Goal: Task Accomplishment & Management: Manage account settings

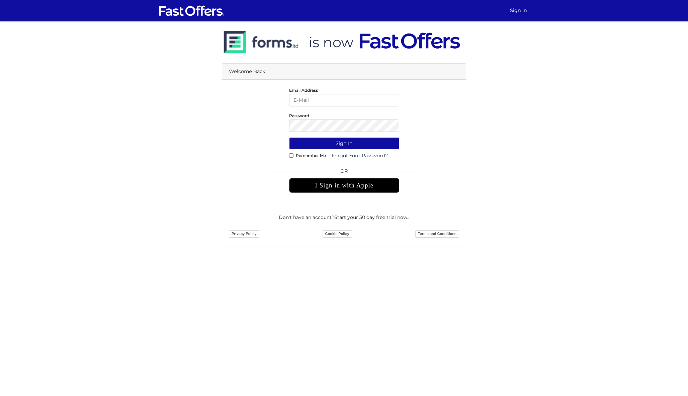
click at [438, 42] on img at bounding box center [341, 42] width 239 height 38
click at [185, 7] on img at bounding box center [191, 10] width 67 height 13
click at [330, 103] on input "email" at bounding box center [344, 100] width 110 height 12
type input "dan@danmilewskirealty.com"
click at [344, 143] on button "Sign In" at bounding box center [344, 143] width 110 height 12
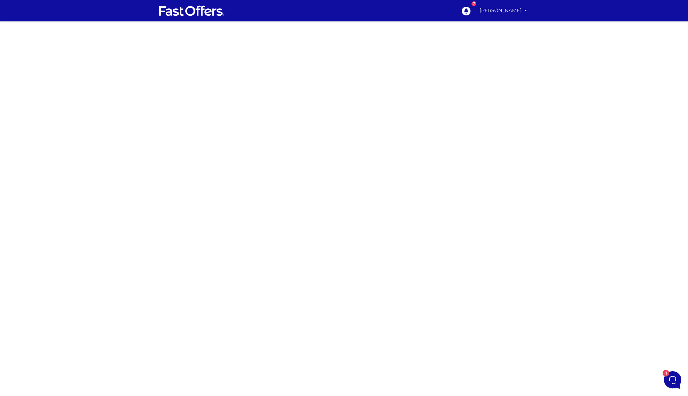
click at [502, 9] on link "Dan Milewski" at bounding box center [503, 10] width 53 height 13
click at [505, 27] on link "My Offers" at bounding box center [502, 26] width 53 height 10
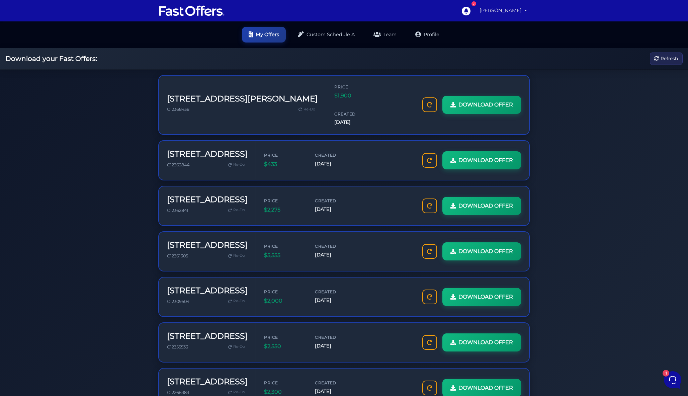
click at [502, 12] on link "Dan Milewski" at bounding box center [503, 10] width 53 height 13
click at [505, 33] on link "My Profile" at bounding box center [502, 36] width 53 height 10
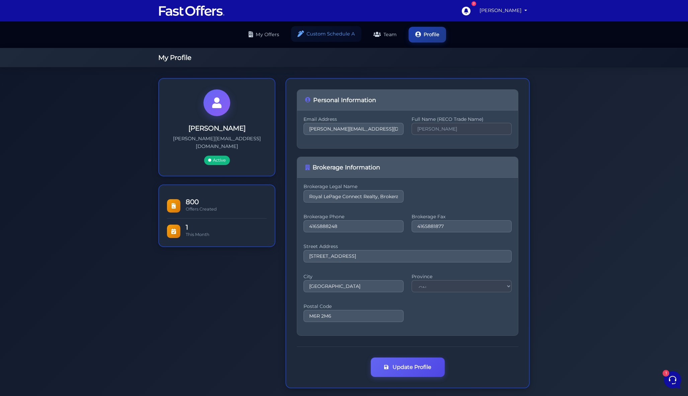
click at [327, 26] on link "Custom Schedule A" at bounding box center [326, 34] width 70 height 16
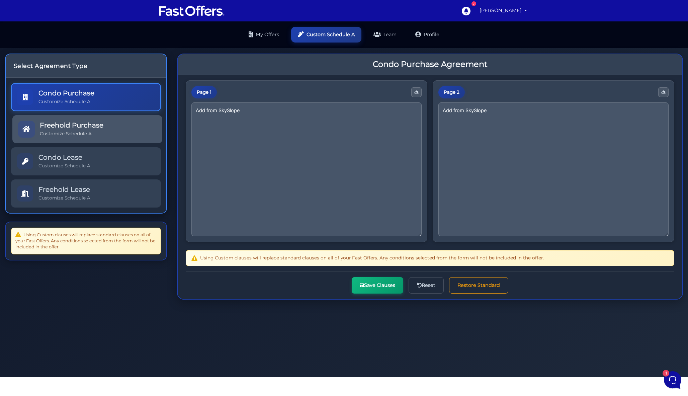
click at [85, 121] on h5 "Freehold Purchase" at bounding box center [72, 125] width 64 height 8
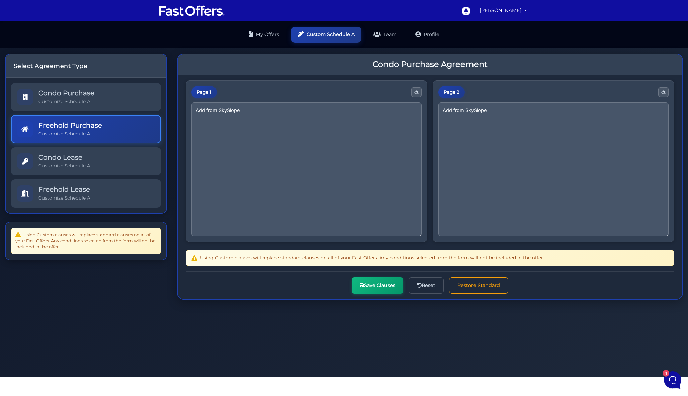
click at [86, 153] on h5 "Condo Lease" at bounding box center [64, 157] width 52 height 8
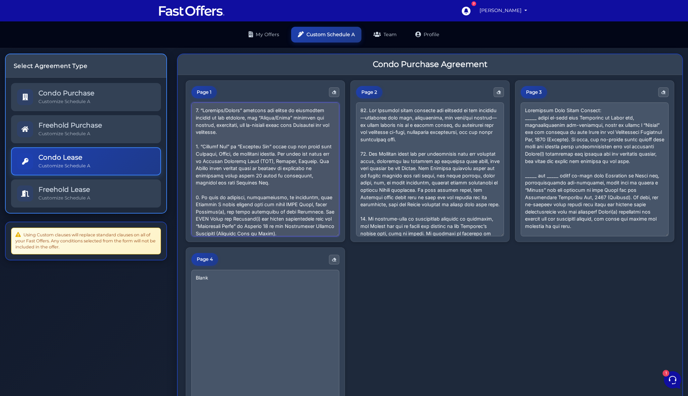
drag, startPoint x: 258, startPoint y: 222, endPoint x: 153, endPoint y: 55, distance: 197.5
click at [153, 55] on div "Select Agreement Type Condo Purchase Customize Schedule A Freehold Purchase Cus…" at bounding box center [344, 262] width 688 height 429
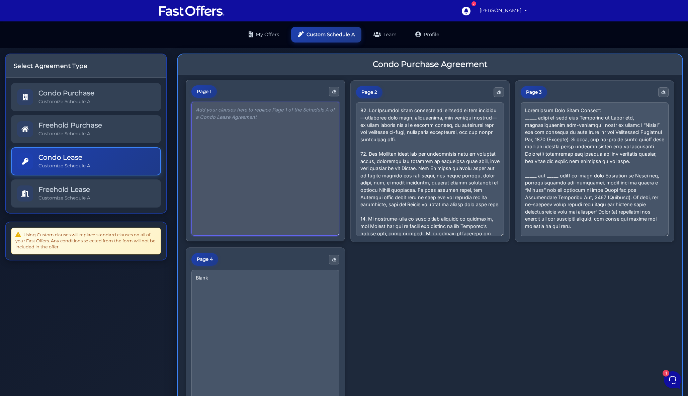
paste textarea "1. “Landlord/Seller” includes all owners or authorized parties of the premises,…"
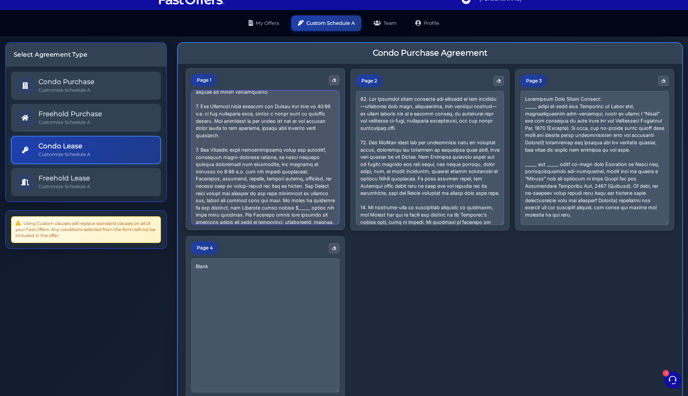
scroll to position [15, 0]
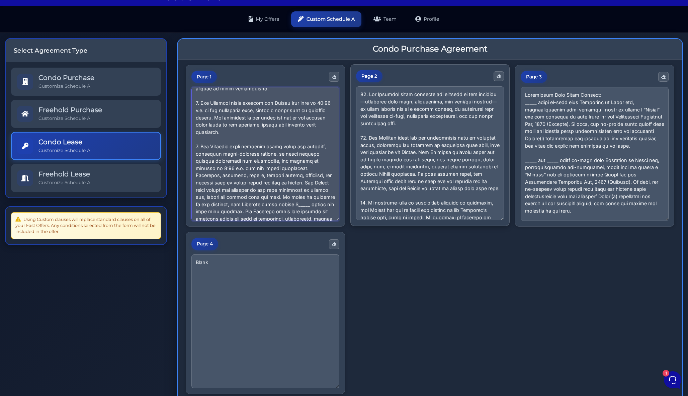
type textarea "1. “Landlord/Seller” includes all owners or authorized parties of the premises,…"
click at [421, 132] on textarea at bounding box center [430, 153] width 148 height 134
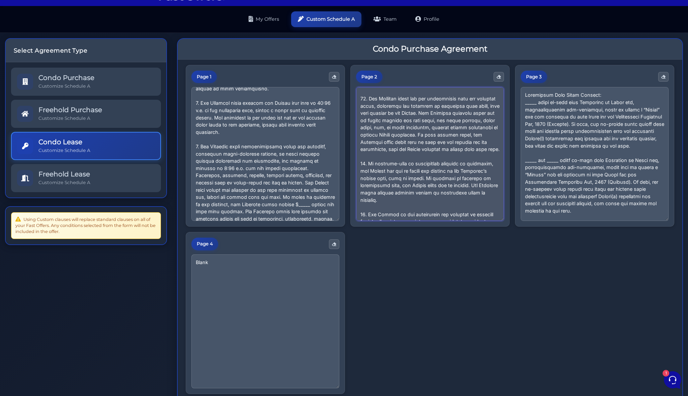
scroll to position [0, 0]
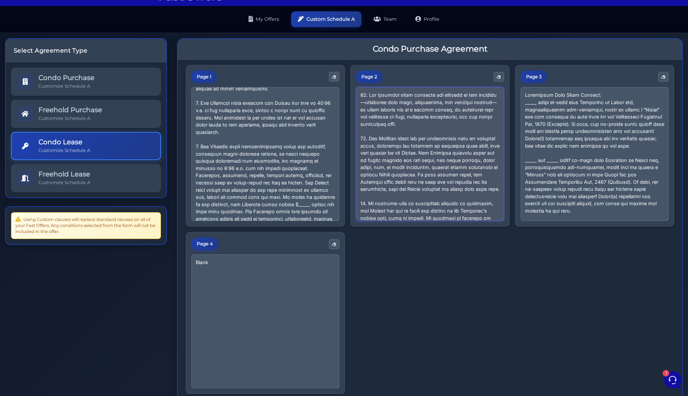
drag, startPoint x: 448, startPoint y: 207, endPoint x: 296, endPoint y: 21, distance: 240.1
click at [296, 21] on main "My Offers Custom Schedule A Team Profile Select Agreement Type Condo Purchase C…" at bounding box center [344, 242] width 688 height 472
paste textarea "14. The landlord represents and warrants that they are not a non-resident of Ca…"
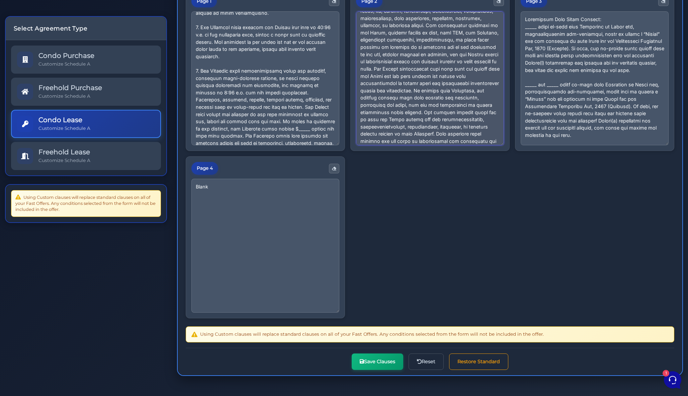
scroll to position [90, 0]
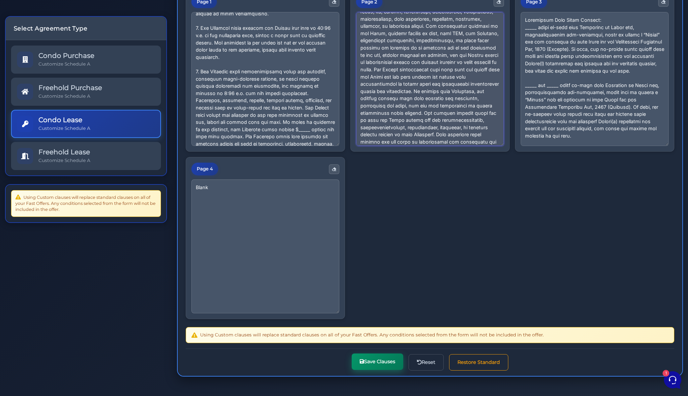
type textarea "10. The Landlord shall maintain the exterior of the property—including lawn car…"
click at [380, 359] on button "Save Clauses" at bounding box center [378, 361] width 52 height 16
